Goal: Find contact information: Find contact information

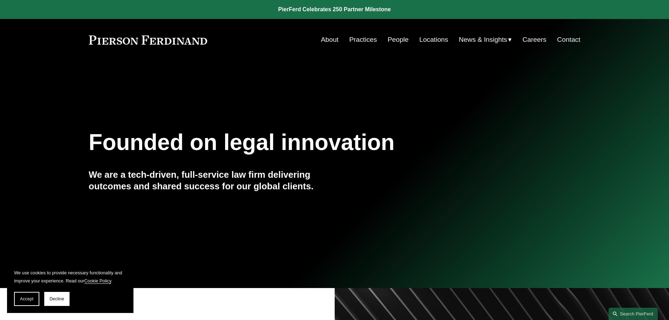
click at [369, 39] on link "Practices" at bounding box center [363, 39] width 28 height 13
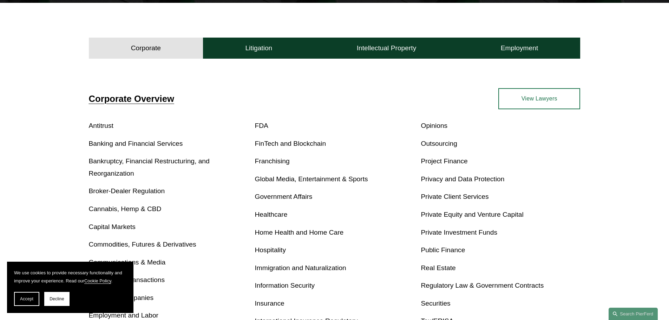
scroll to position [211, 0]
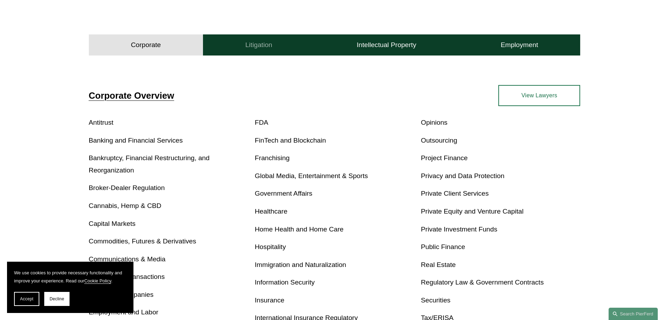
click at [251, 43] on h4 "Litigation" at bounding box center [258, 45] width 27 height 8
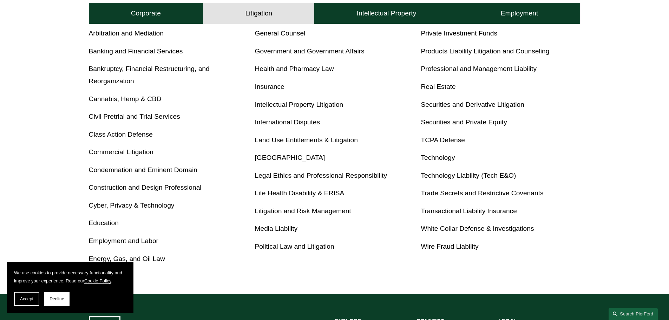
scroll to position [330, 0]
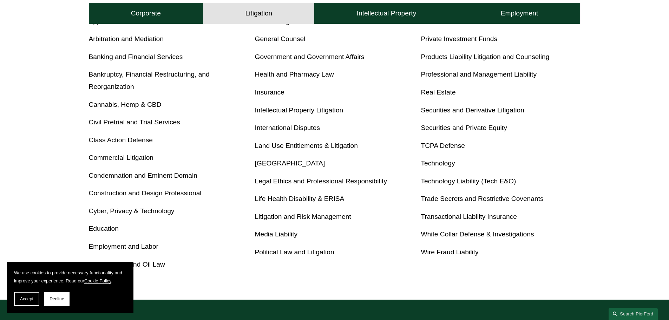
click at [280, 92] on link "Insurance" at bounding box center [269, 91] width 29 height 7
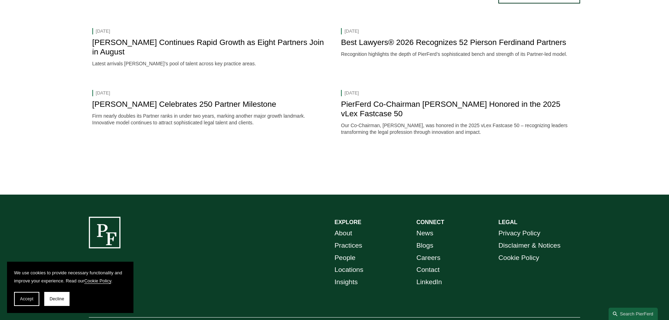
scroll to position [1371, 0]
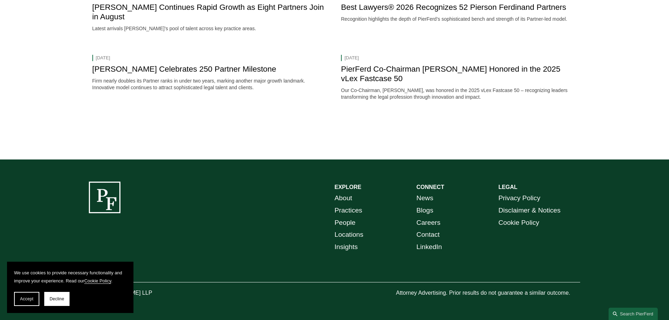
click at [349, 234] on link "Locations" at bounding box center [349, 235] width 29 height 12
click at [354, 234] on link "Locations" at bounding box center [349, 235] width 29 height 12
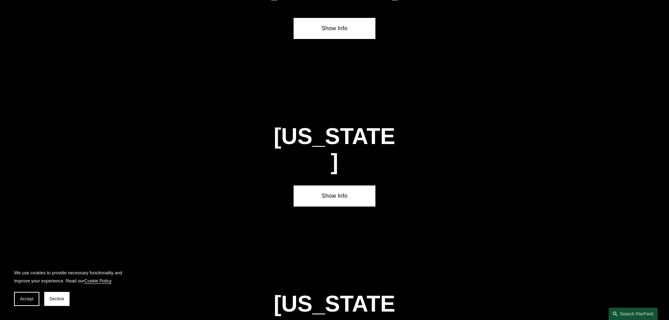
scroll to position [983, 0]
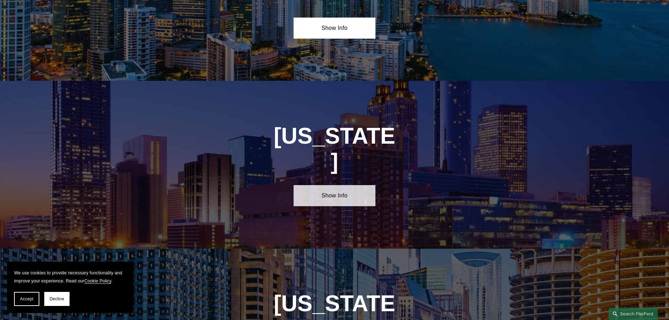
click at [346, 185] on link "Show Info" at bounding box center [335, 195] width 82 height 21
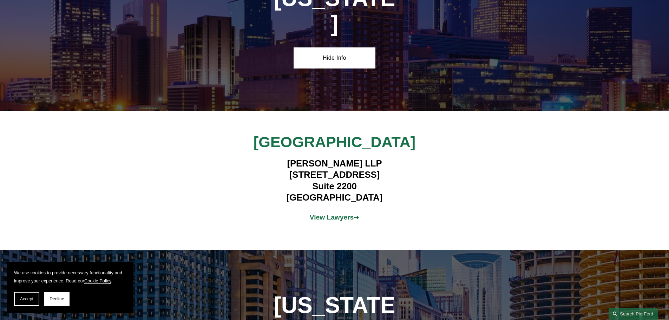
scroll to position [1124, 0]
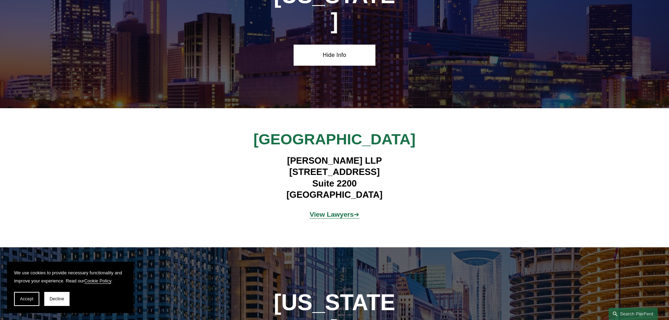
click at [347, 211] on strong "View Lawyers" at bounding box center [332, 214] width 44 height 7
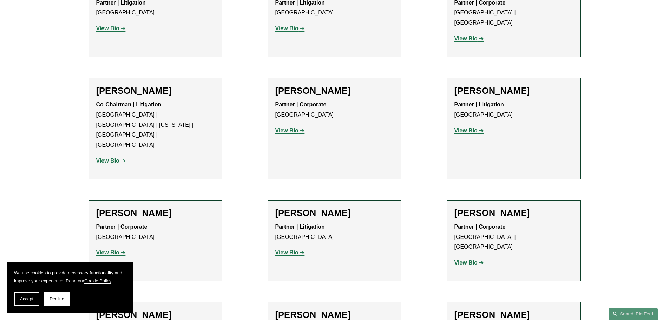
scroll to position [421, 0]
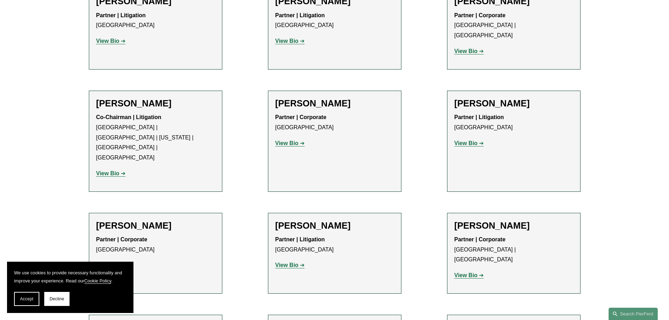
click at [465, 140] on strong "View Bio" at bounding box center [465, 143] width 23 height 6
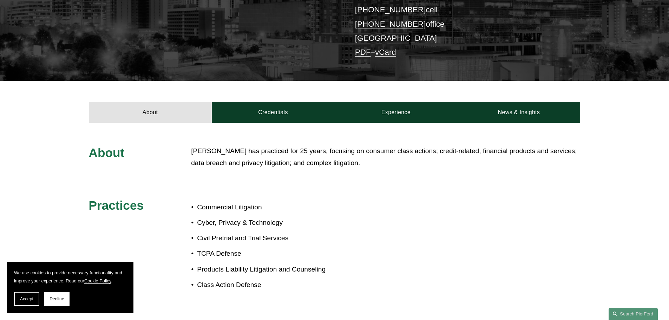
scroll to position [246, 0]
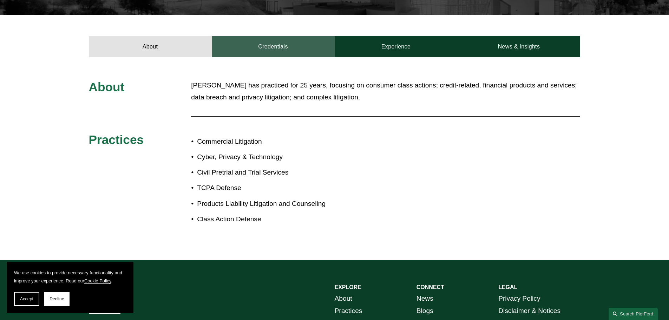
click at [268, 36] on link "Credentials" at bounding box center [273, 46] width 123 height 21
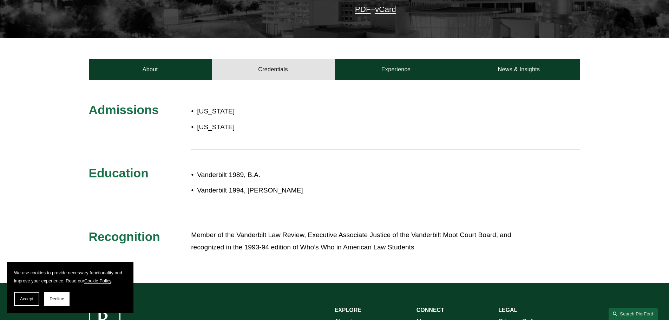
scroll to position [211, 0]
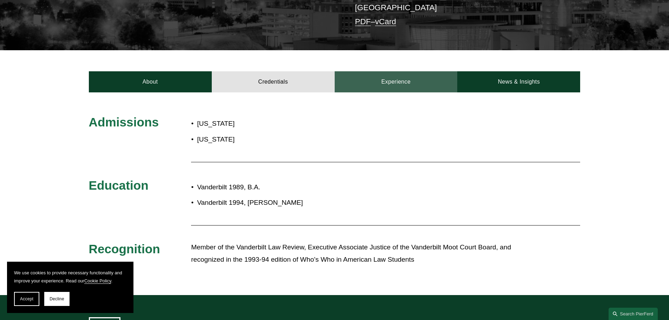
click at [394, 73] on link "Experience" at bounding box center [396, 81] width 123 height 21
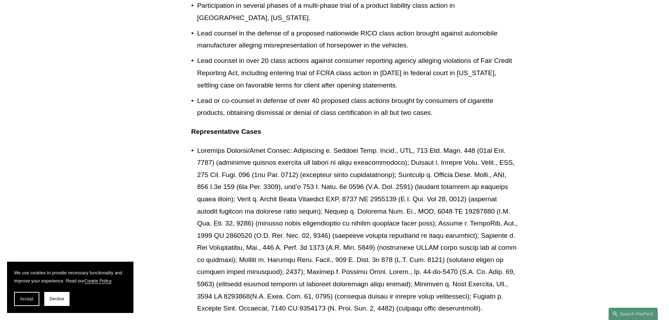
scroll to position [562, 0]
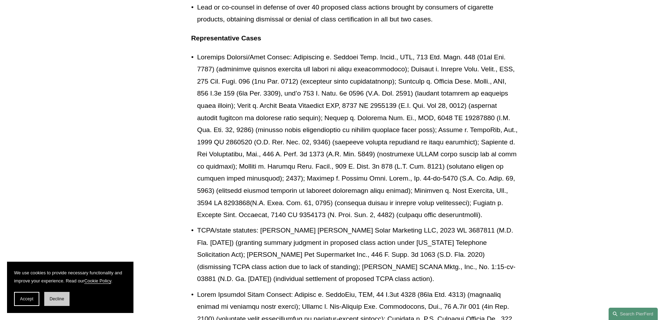
click at [55, 303] on button "Decline" at bounding box center [56, 299] width 25 height 14
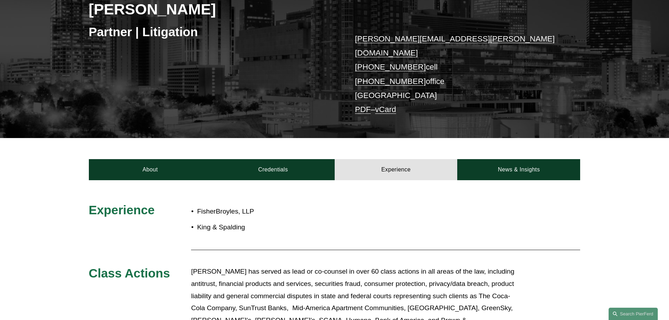
scroll to position [105, 0]
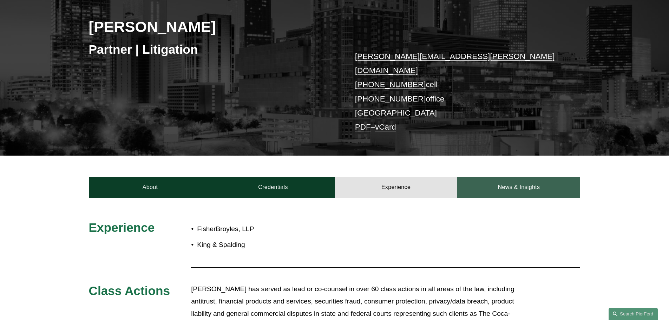
click at [493, 177] on link "News & Insights" at bounding box center [518, 187] width 123 height 21
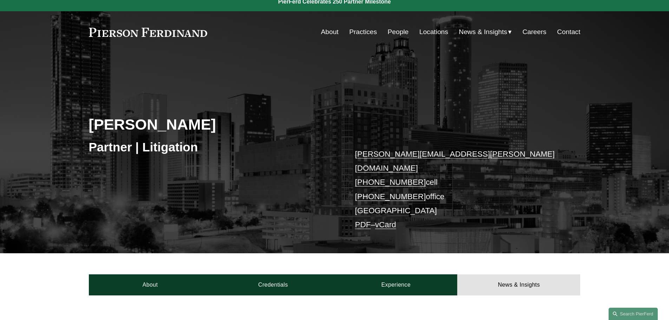
scroll to position [0, 0]
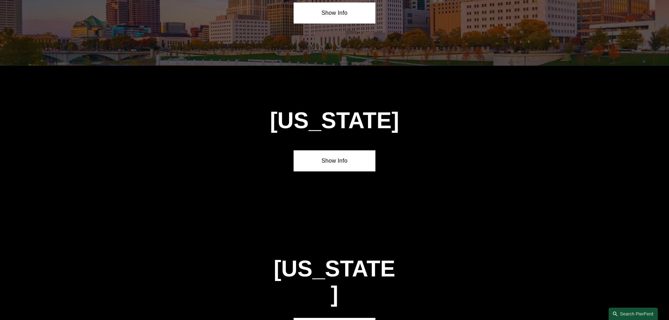
scroll to position [2248, 0]
